Goal: Check status

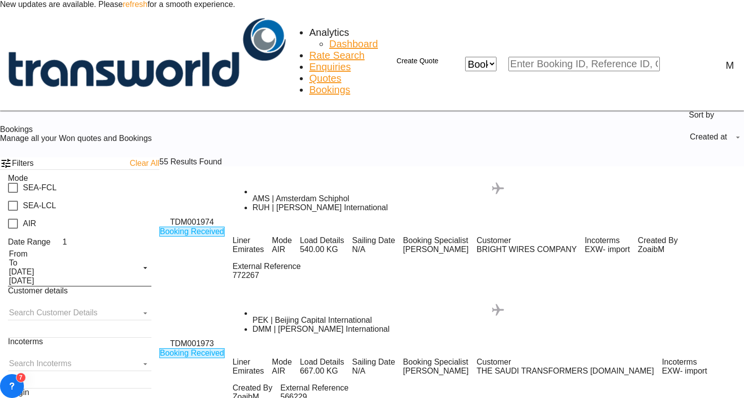
click at [232, 182] on div ".a{fill:#aaa8ad;} .a{fill:#aaa8ad;} AMS | Amsterdam Schiphol RUH | [PERSON_NAME…" at bounding box center [487, 197] width 511 height 30
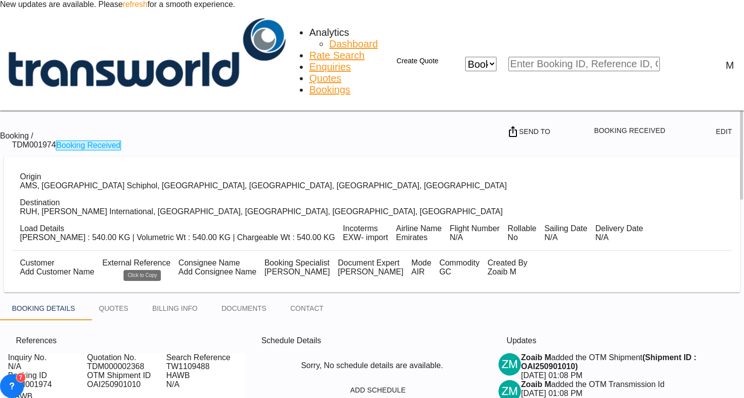
click at [147, 380] on md-icon "Click to Copy" at bounding box center [153, 386] width 12 height 12
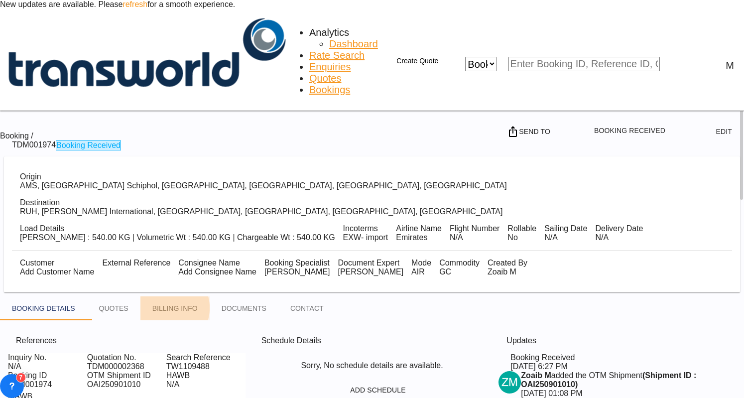
click at [169, 296] on md-tab-item "BILLING INFO" at bounding box center [174, 308] width 69 height 24
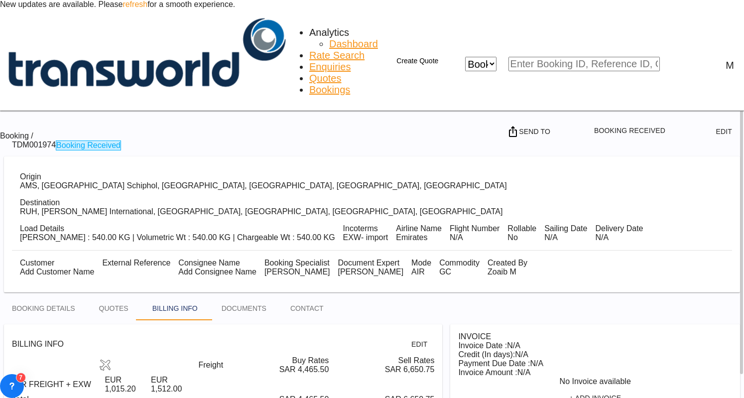
click at [309, 84] on span "Bookings" at bounding box center [329, 89] width 41 height 11
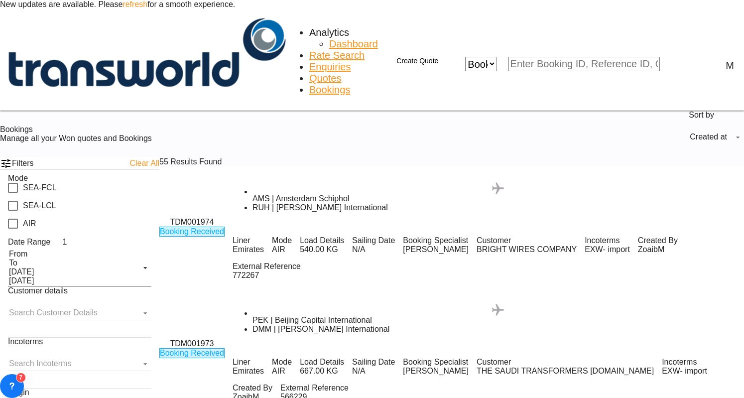
click at [254, 304] on div ".a{fill:#aaa8ad;} .a{fill:#aaa8ad;} PEK | Beijing Capital International DMM | […" at bounding box center [487, 319] width 511 height 30
